Goal: Information Seeking & Learning: Learn about a topic

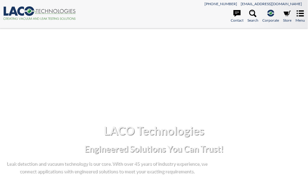
select select "Widget Language Translate"
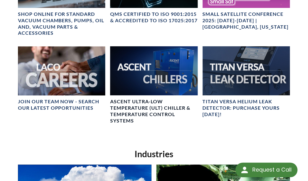
scroll to position [353, 0]
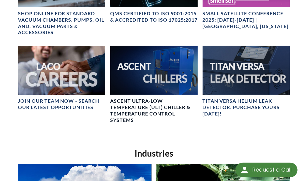
click at [162, 70] on img at bounding box center [154, 70] width 88 height 49
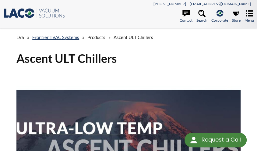
select select "Widget Language Translate"
click at [97, 38] on span "Products" at bounding box center [96, 36] width 18 height 5
drag, startPoint x: 101, startPoint y: 42, endPoint x: 101, endPoint y: 37, distance: 4.6
click at [101, 39] on div "LVS » Frontier TVAC Systems » Products » Ascent ULT Chillers" at bounding box center [128, 37] width 224 height 17
click at [101, 37] on span "Products" at bounding box center [96, 36] width 18 height 5
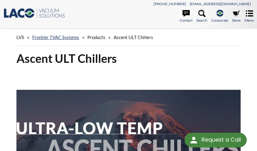
click at [95, 37] on span "Products" at bounding box center [96, 36] width 18 height 5
click at [250, 15] on icon at bounding box center [249, 13] width 7 height 7
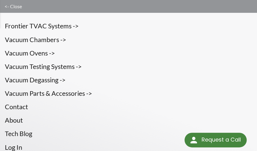
click at [56, 27] on link "Frontier TVAC Systems ->" at bounding box center [128, 26] width 247 height 10
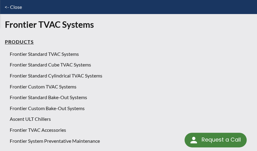
click at [50, 53] on link "Frontier Standard TVAC Systems" at bounding box center [131, 54] width 243 height 8
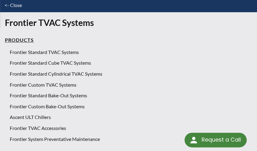
click at [72, 64] on link "Frontier Standard Cube TVAC Systems" at bounding box center [131, 63] width 243 height 8
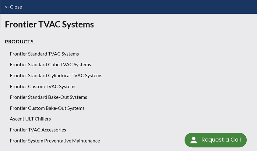
click at [51, 75] on link "Frontier Standard Cylindrical TVAC Systems" at bounding box center [131, 75] width 243 height 8
click at [55, 86] on link "Frontier Custom TVAC Systems" at bounding box center [131, 86] width 243 height 8
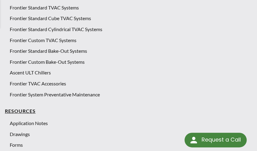
scroll to position [48, 0]
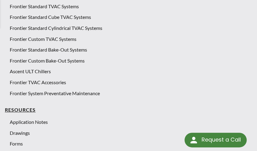
click at [37, 71] on link "Ascent ULT Chillers" at bounding box center [131, 71] width 243 height 8
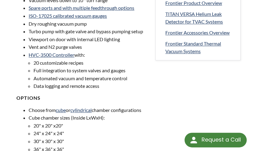
scroll to position [270, 0]
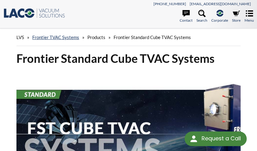
select select "Widget Language Translate"
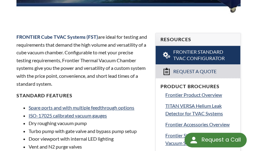
scroll to position [175, 0]
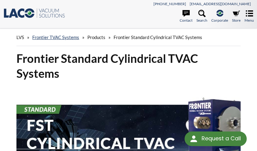
select select "Widget Language Translate"
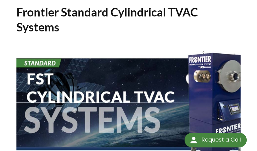
scroll to position [47, 0]
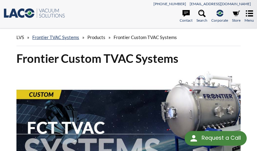
select select "Widget Language Translate"
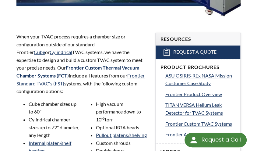
scroll to position [180, 0]
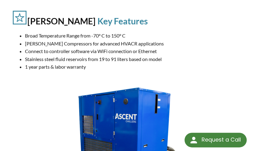
scroll to position [197, 0]
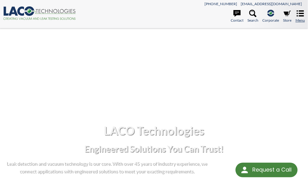
click at [298, 15] on icon at bounding box center [300, 13] width 7 height 7
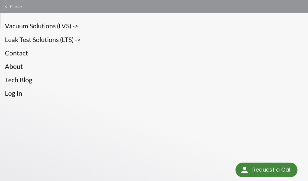
click at [27, 24] on link "Vacuum Solutions (LVS) ->" at bounding box center [154, 26] width 299 height 10
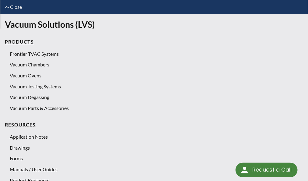
click at [23, 52] on link "Frontier TVAC Systems" at bounding box center [157, 54] width 294 height 8
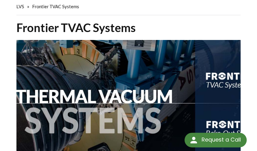
scroll to position [32, 0]
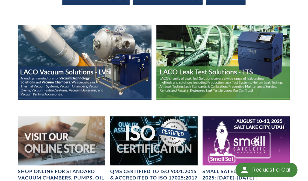
scroll to position [198, 0]
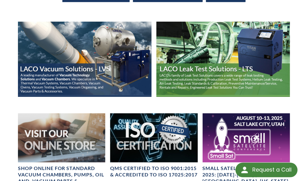
click at [109, 48] on img at bounding box center [85, 59] width 134 height 75
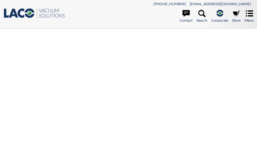
select select "Widget Language Translate"
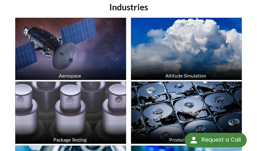
scroll to position [190, 0]
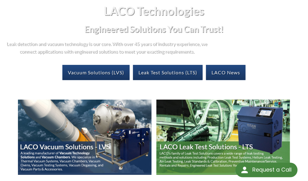
scroll to position [119, 0]
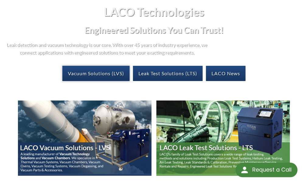
click at [85, 73] on link "Vacuum Solutions (LVS)" at bounding box center [95, 73] width 67 height 15
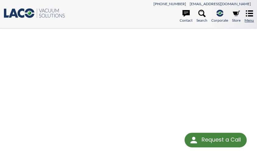
click at [249, 13] on icon at bounding box center [249, 13] width 7 height 6
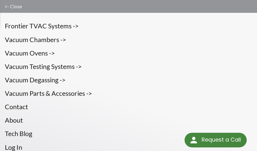
click at [38, 25] on link "Frontier TVAC Systems ->" at bounding box center [128, 26] width 247 height 10
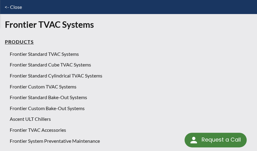
click at [27, 53] on link "Frontier Standard TVAC Systems" at bounding box center [131, 54] width 243 height 8
